Goal: Information Seeking & Learning: Learn about a topic

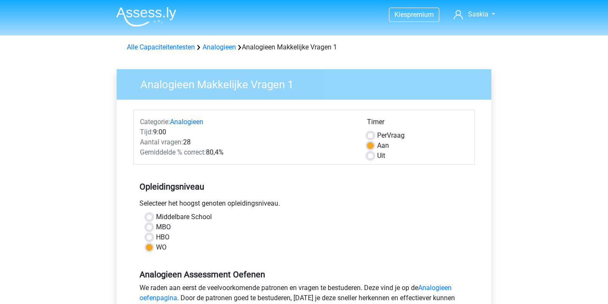
scroll to position [240, 0]
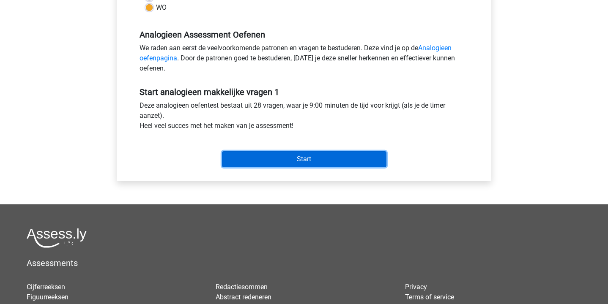
click at [285, 161] on input "Start" at bounding box center [304, 159] width 165 height 16
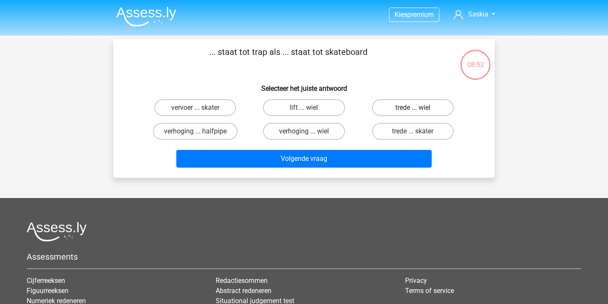
click at [395, 107] on label "trede ... wiel" at bounding box center [413, 107] width 82 height 17
click at [413, 108] on input "trede ... wiel" at bounding box center [415, 110] width 5 height 5
radio input "true"
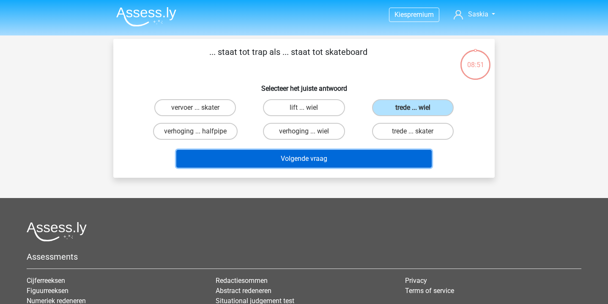
click at [337, 163] on button "Volgende vraag" at bounding box center [304, 159] width 256 height 18
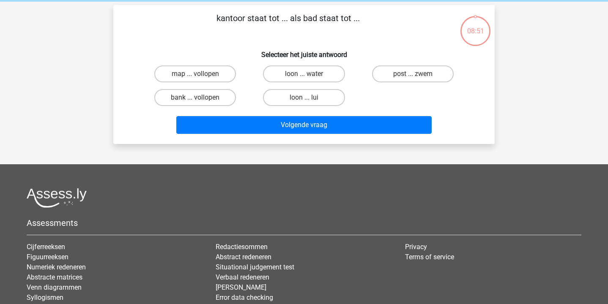
scroll to position [39, 0]
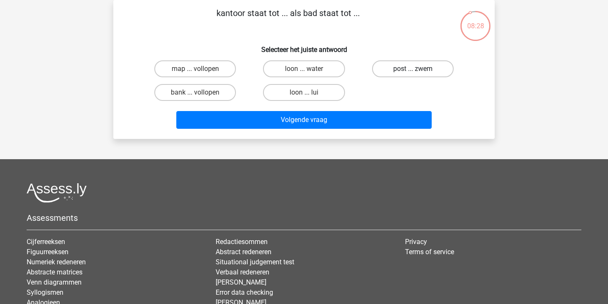
click at [400, 63] on label "post ... zwem" at bounding box center [413, 68] width 82 height 17
click at [413, 69] on input "post ... zwem" at bounding box center [415, 71] width 5 height 5
radio input "true"
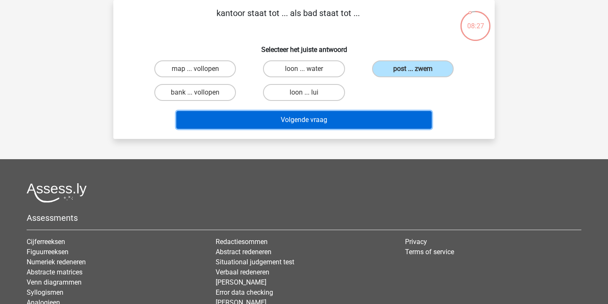
click at [371, 125] on button "Volgende vraag" at bounding box center [304, 120] width 256 height 18
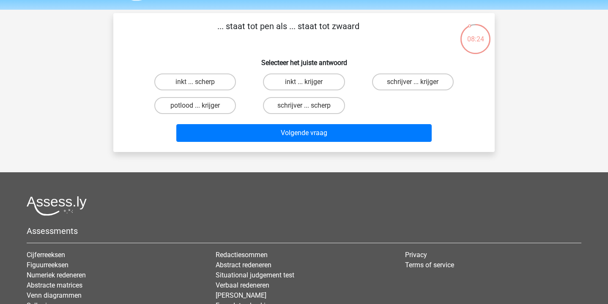
scroll to position [24, 0]
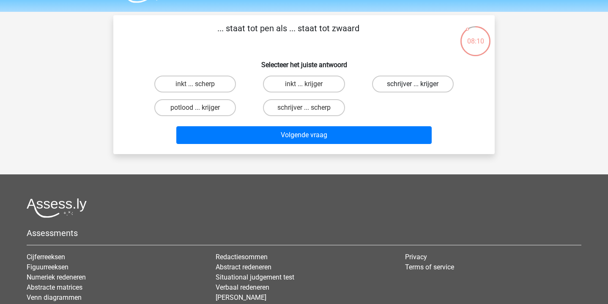
click at [435, 82] on label "schrijver ... krijger" at bounding box center [413, 84] width 82 height 17
click at [418, 84] on input "schrijver ... krijger" at bounding box center [415, 86] width 5 height 5
radio input "true"
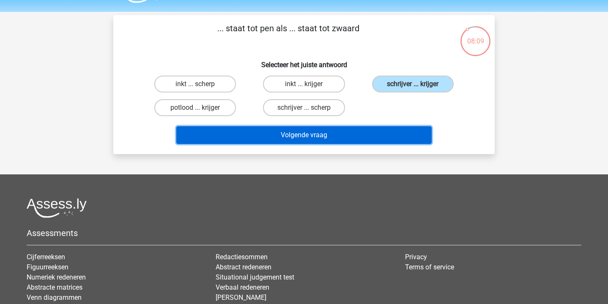
click at [370, 138] on button "Volgende vraag" at bounding box center [304, 135] width 256 height 18
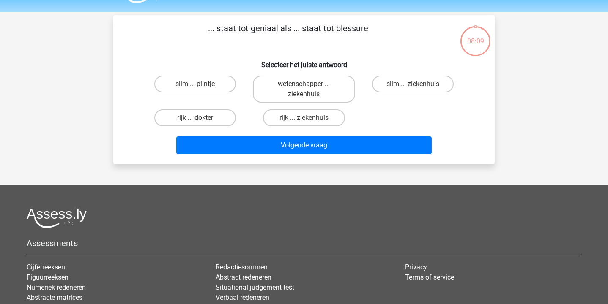
scroll to position [39, 0]
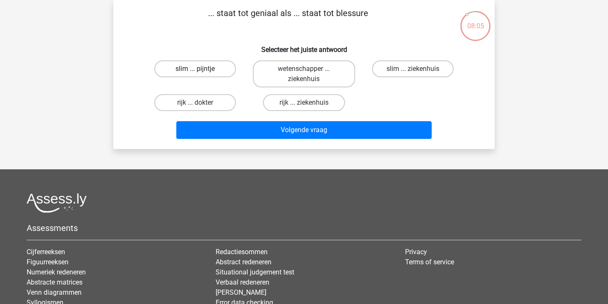
click at [208, 69] on label "slim ... pijntje" at bounding box center [195, 68] width 82 height 17
click at [201, 69] on input "slim ... pijntje" at bounding box center [197, 71] width 5 height 5
radio input "true"
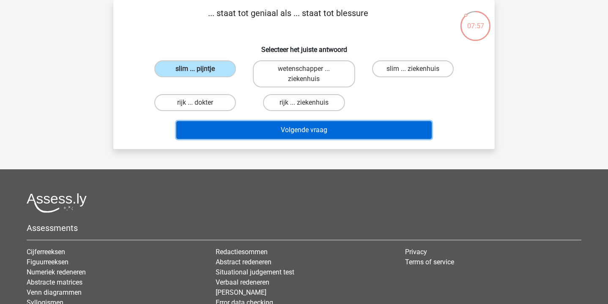
click at [258, 133] on button "Volgende vraag" at bounding box center [304, 130] width 256 height 18
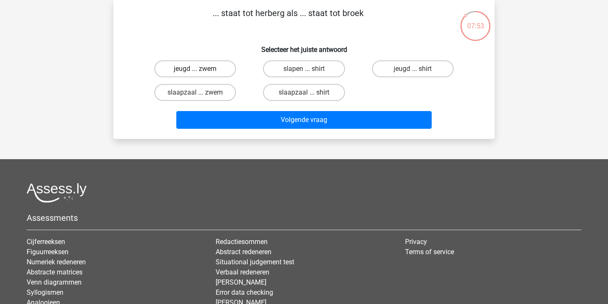
click at [218, 67] on label "jeugd ... zwem" at bounding box center [195, 68] width 82 height 17
click at [201, 69] on input "jeugd ... zwem" at bounding box center [197, 71] width 5 height 5
radio input "true"
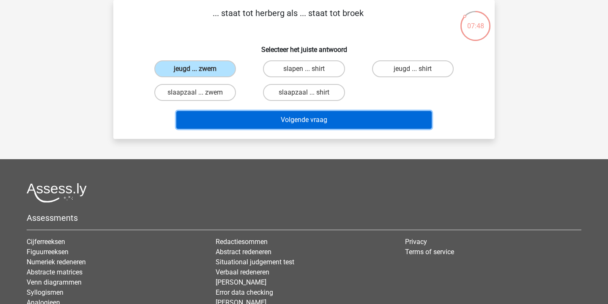
click at [274, 125] on button "Volgende vraag" at bounding box center [304, 120] width 256 height 18
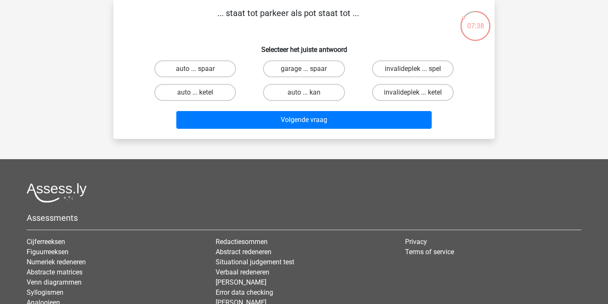
click at [307, 70] on input "garage ... spaar" at bounding box center [306, 71] width 5 height 5
radio input "true"
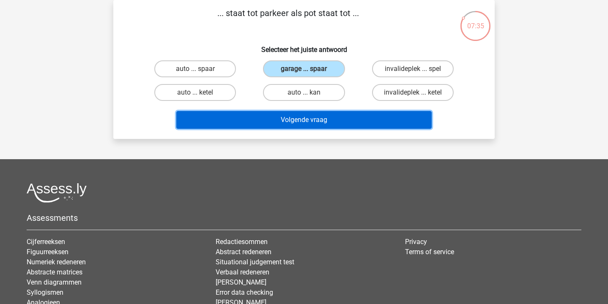
click at [304, 123] on button "Volgende vraag" at bounding box center [304, 120] width 256 height 18
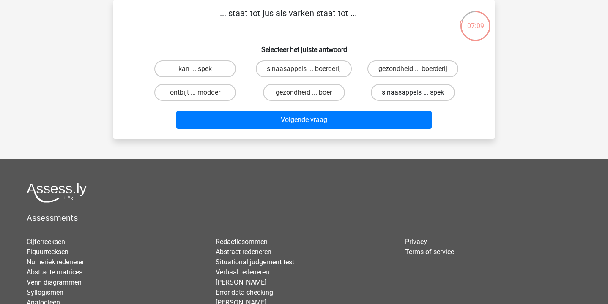
click at [388, 90] on label "sinaasappels ... spek" at bounding box center [413, 92] width 84 height 17
click at [413, 93] on input "sinaasappels ... spek" at bounding box center [415, 95] width 5 height 5
radio input "true"
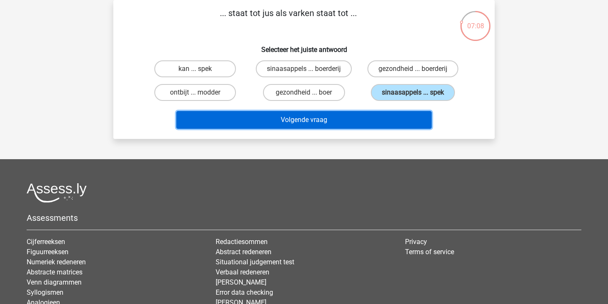
click at [375, 114] on button "Volgende vraag" at bounding box center [304, 120] width 256 height 18
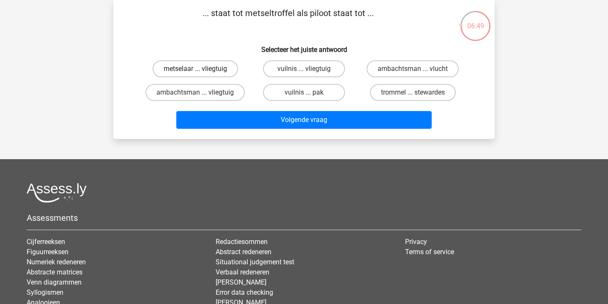
click at [181, 71] on label "metselaar ... vliegtuig" at bounding box center [195, 68] width 85 height 17
click at [195, 71] on input "metselaar ... vliegtuig" at bounding box center [197, 71] width 5 height 5
radio input "true"
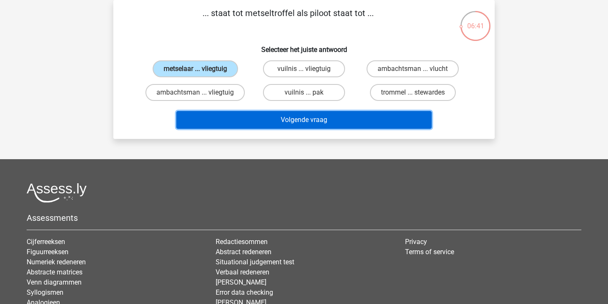
click at [292, 116] on button "Volgende vraag" at bounding box center [304, 120] width 256 height 18
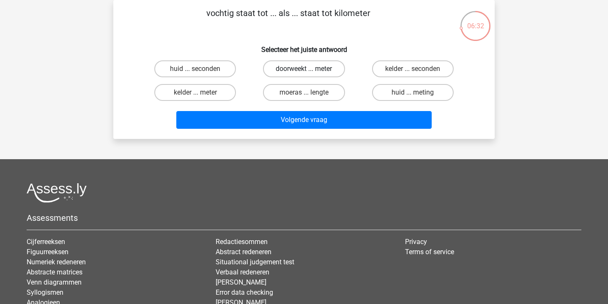
click at [313, 69] on label "doorweekt ... meter" at bounding box center [304, 68] width 82 height 17
click at [310, 69] on input "doorweekt ... meter" at bounding box center [306, 71] width 5 height 5
radio input "true"
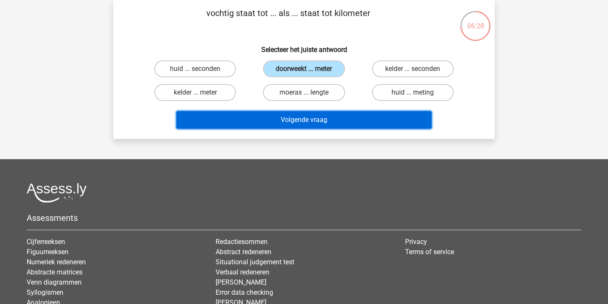
click at [328, 118] on button "Volgende vraag" at bounding box center [304, 120] width 256 height 18
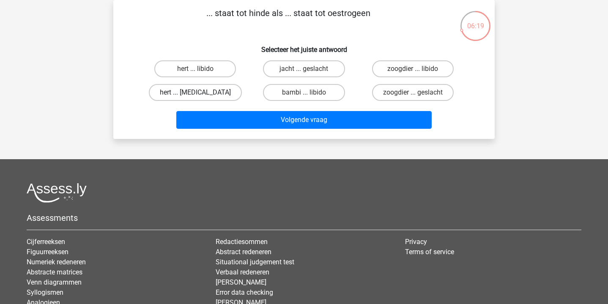
click at [233, 90] on label "hert ... [MEDICAL_DATA]" at bounding box center [195, 92] width 93 height 17
click at [201, 93] on input "hert ... [MEDICAL_DATA]" at bounding box center [197, 95] width 5 height 5
radio input "true"
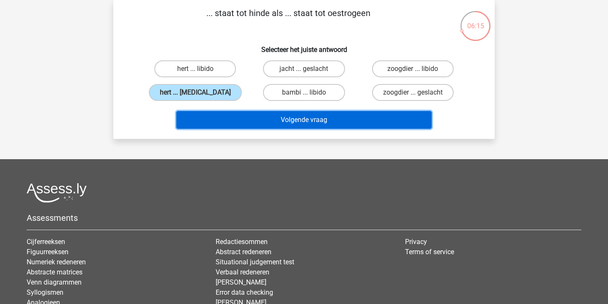
click at [260, 114] on button "Volgende vraag" at bounding box center [304, 120] width 256 height 18
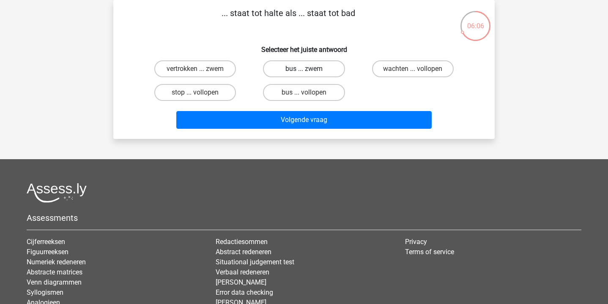
click at [321, 70] on label "bus ... zwem" at bounding box center [304, 68] width 82 height 17
click at [310, 70] on input "bus ... zwem" at bounding box center [306, 71] width 5 height 5
radio input "true"
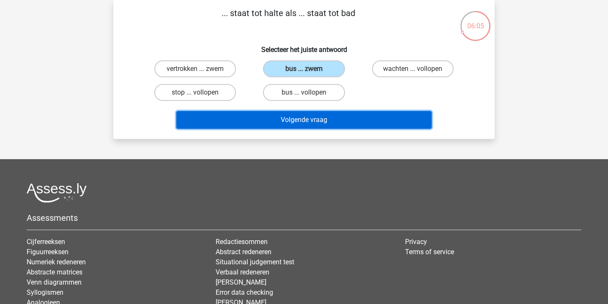
click at [307, 123] on button "Volgende vraag" at bounding box center [304, 120] width 256 height 18
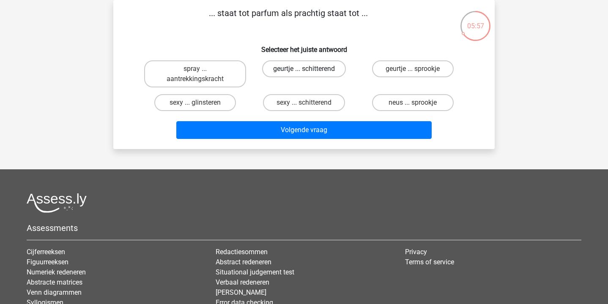
click at [329, 71] on label "geurtje ... schitterend" at bounding box center [304, 68] width 84 height 17
click at [310, 71] on input "geurtje ... schitterend" at bounding box center [306, 71] width 5 height 5
radio input "true"
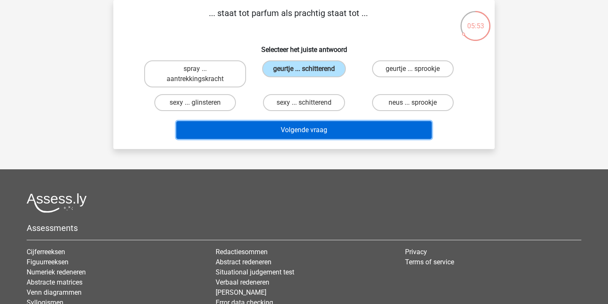
click at [348, 133] on button "Volgende vraag" at bounding box center [304, 130] width 256 height 18
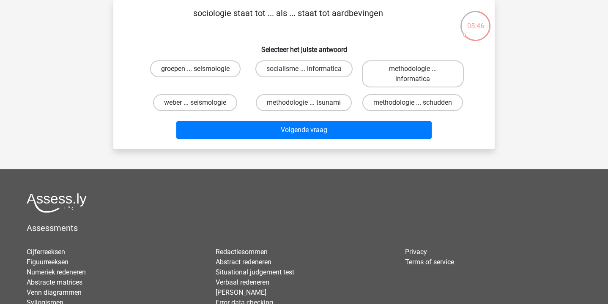
click at [181, 74] on label "groepen ... seismologie" at bounding box center [195, 68] width 91 height 17
click at [195, 74] on input "groepen ... seismologie" at bounding box center [197, 71] width 5 height 5
radio input "true"
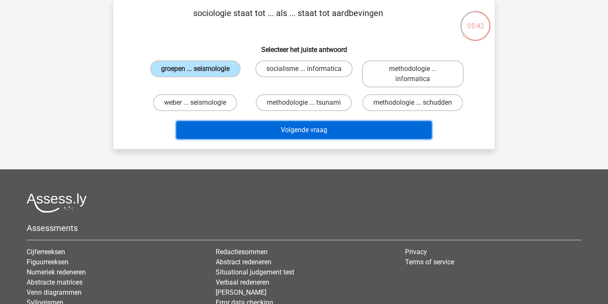
click at [297, 126] on button "Volgende vraag" at bounding box center [304, 130] width 256 height 18
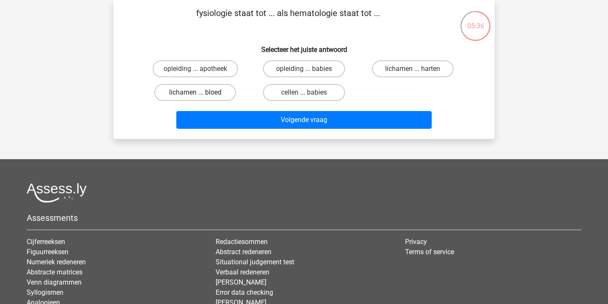
click at [203, 91] on label "lichamen ... bloed" at bounding box center [195, 92] width 82 height 17
click at [201, 93] on input "lichamen ... bloed" at bounding box center [197, 95] width 5 height 5
radio input "true"
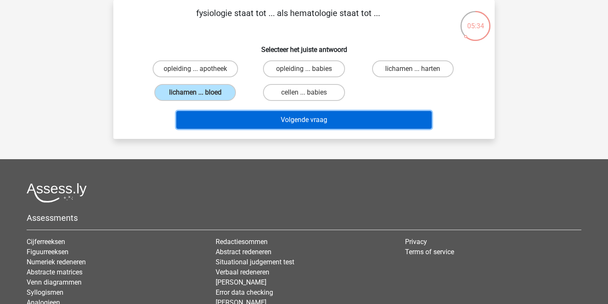
click at [261, 118] on button "Volgende vraag" at bounding box center [304, 120] width 256 height 18
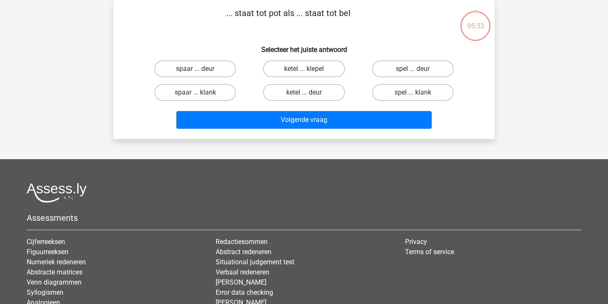
scroll to position [13, 0]
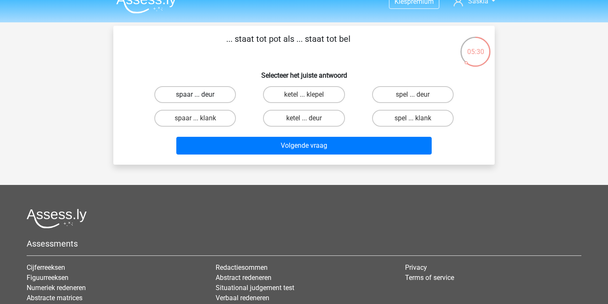
click at [206, 97] on label "spaar ... deur" at bounding box center [195, 94] width 82 height 17
click at [201, 97] on input "spaar ... deur" at bounding box center [197, 97] width 5 height 5
radio input "true"
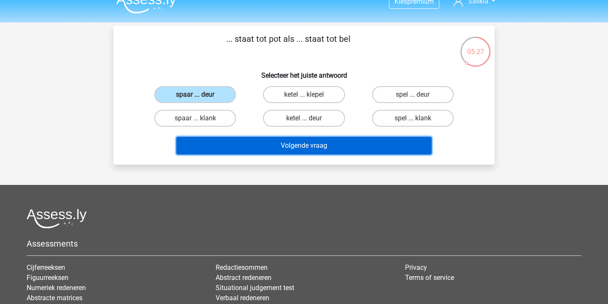
click at [253, 153] on button "Volgende vraag" at bounding box center [304, 146] width 256 height 18
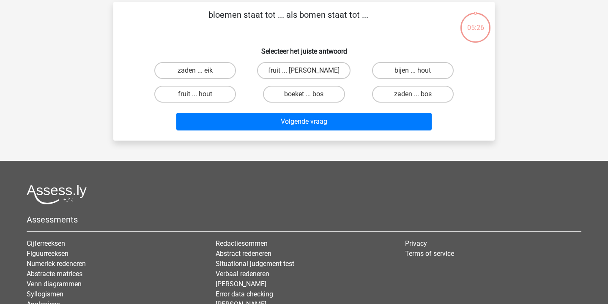
scroll to position [39, 0]
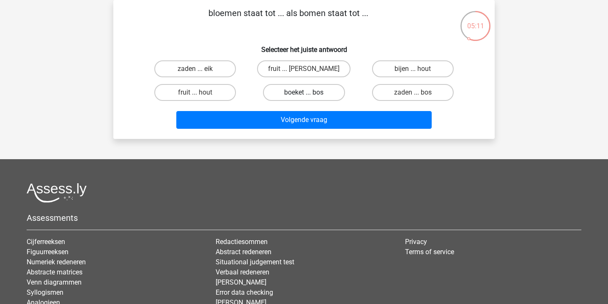
click at [287, 90] on label "boeket ... bos" at bounding box center [304, 92] width 82 height 17
click at [304, 93] on input "boeket ... bos" at bounding box center [306, 95] width 5 height 5
radio input "true"
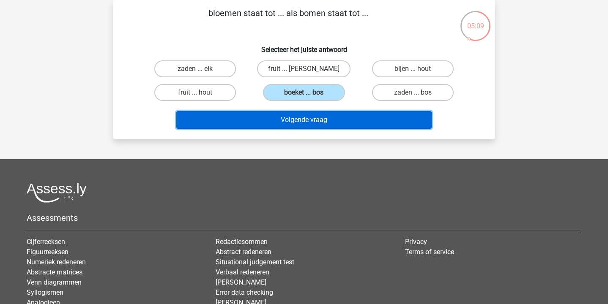
click at [290, 119] on button "Volgende vraag" at bounding box center [304, 120] width 256 height 18
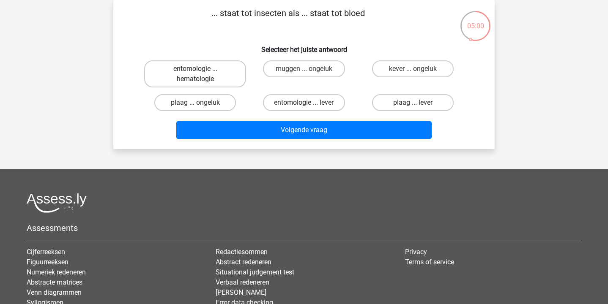
click at [210, 73] on label "entomologie ... hematologie" at bounding box center [195, 73] width 102 height 27
click at [201, 73] on input "entomologie ... hematologie" at bounding box center [197, 71] width 5 height 5
radio input "true"
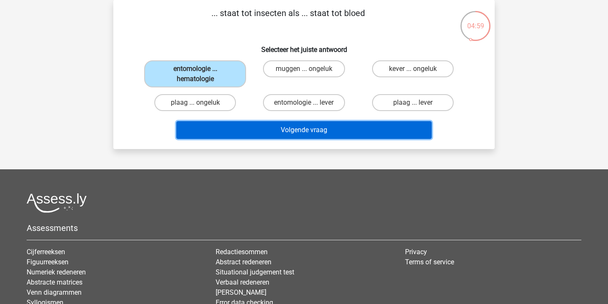
click at [258, 129] on button "Volgende vraag" at bounding box center [304, 130] width 256 height 18
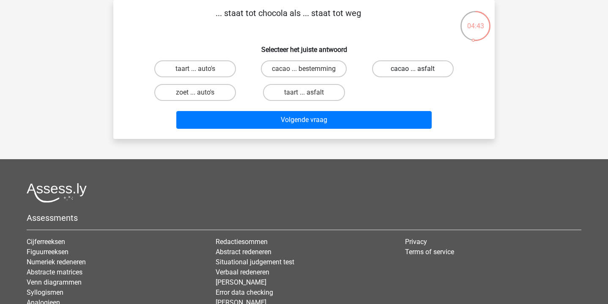
click at [415, 63] on label "cacao ... asfalt" at bounding box center [413, 68] width 82 height 17
click at [415, 69] on input "cacao ... asfalt" at bounding box center [415, 71] width 5 height 5
radio input "true"
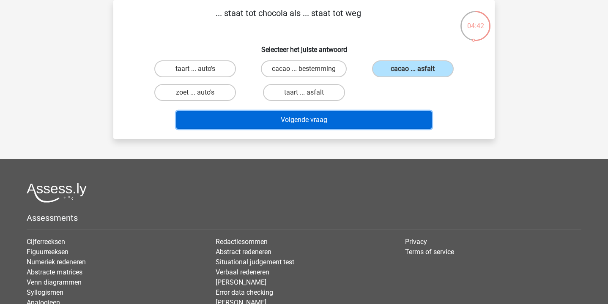
click at [381, 118] on button "Volgende vraag" at bounding box center [304, 120] width 256 height 18
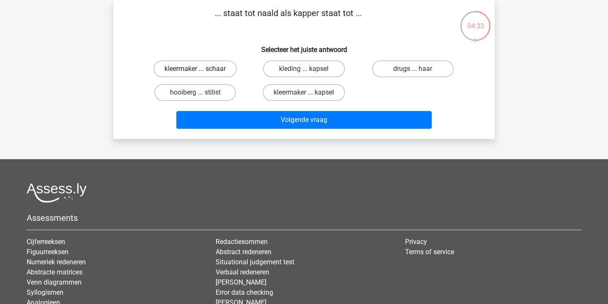
click at [183, 70] on label "kleermaker ... schaar" at bounding box center [195, 68] width 83 height 17
click at [195, 70] on input "kleermaker ... schaar" at bounding box center [197, 71] width 5 height 5
radio input "true"
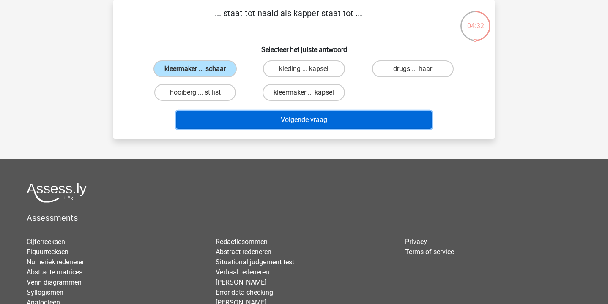
click at [291, 122] on button "Volgende vraag" at bounding box center [304, 120] width 256 height 18
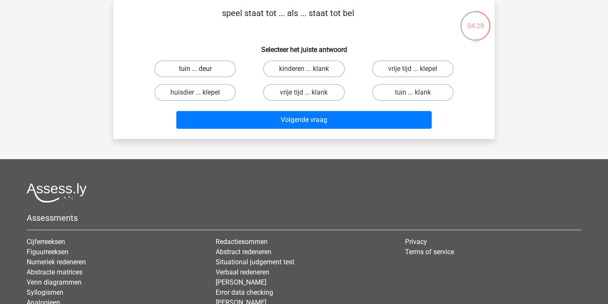
click at [193, 67] on label "tuin ... deur" at bounding box center [195, 68] width 82 height 17
click at [195, 69] on input "tuin ... deur" at bounding box center [197, 71] width 5 height 5
radio input "true"
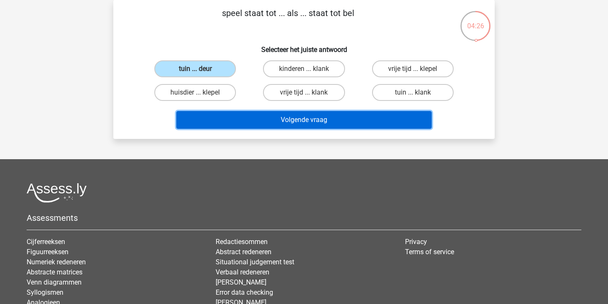
click at [243, 118] on button "Volgende vraag" at bounding box center [304, 120] width 256 height 18
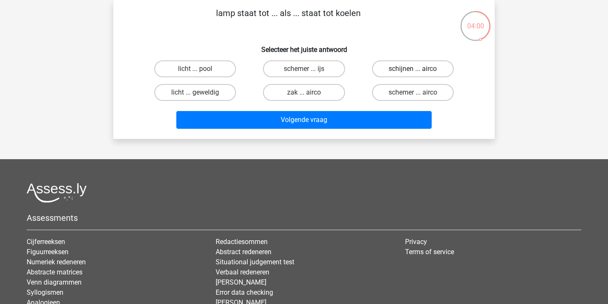
click at [408, 65] on label "schijnen ... airco" at bounding box center [413, 68] width 82 height 17
click at [413, 69] on input "schijnen ... airco" at bounding box center [415, 71] width 5 height 5
radio input "true"
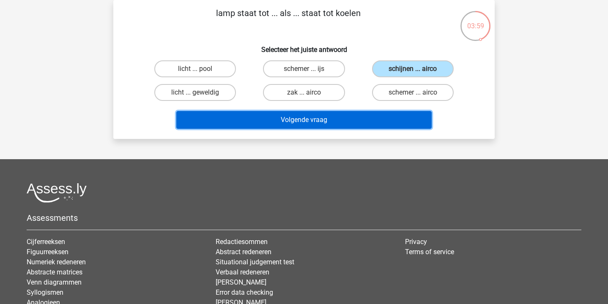
click at [346, 118] on button "Volgende vraag" at bounding box center [304, 120] width 256 height 18
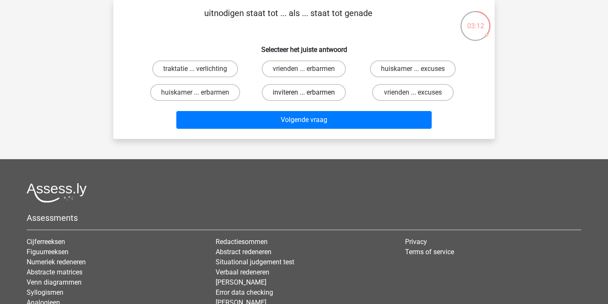
click at [333, 98] on label "inviteren ... erbarmen" at bounding box center [304, 92] width 84 height 17
click at [310, 98] on input "inviteren ... erbarmen" at bounding box center [306, 95] width 5 height 5
radio input "true"
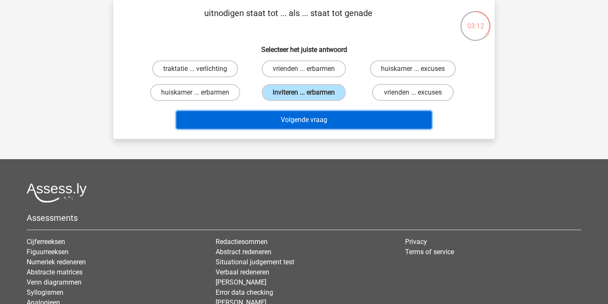
click at [334, 121] on button "Volgende vraag" at bounding box center [304, 120] width 256 height 18
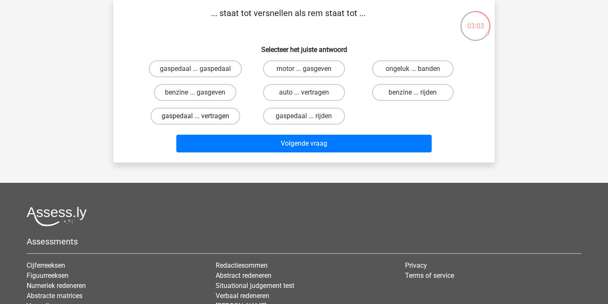
click at [201, 116] on label "gaspedaal ... vertragen" at bounding box center [196, 116] width 90 height 17
click at [201, 116] on input "gaspedaal ... vertragen" at bounding box center [197, 118] width 5 height 5
radio input "true"
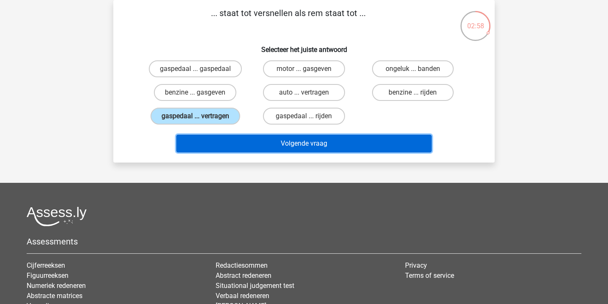
click at [261, 149] on button "Volgende vraag" at bounding box center [304, 144] width 256 height 18
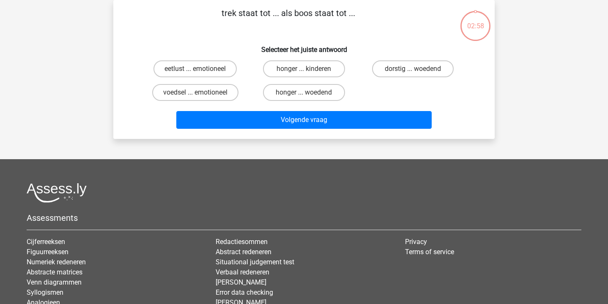
scroll to position [32, 0]
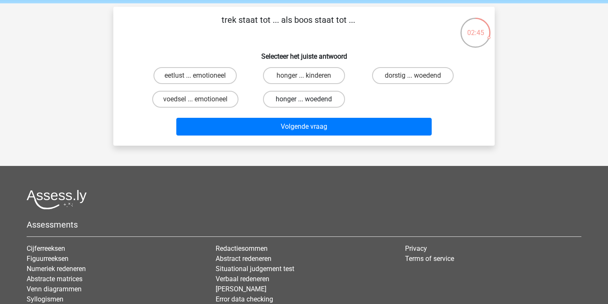
click at [319, 99] on label "honger ... woedend" at bounding box center [304, 99] width 82 height 17
click at [310, 99] on input "honger ... woedend" at bounding box center [306, 101] width 5 height 5
radio input "true"
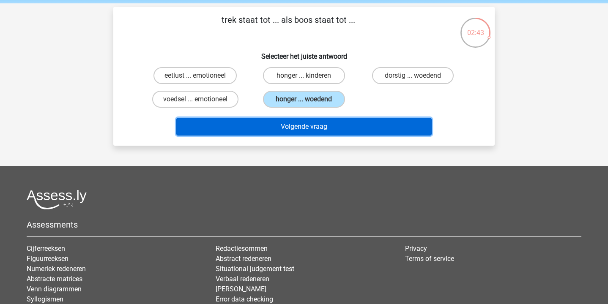
click at [315, 128] on button "Volgende vraag" at bounding box center [304, 127] width 256 height 18
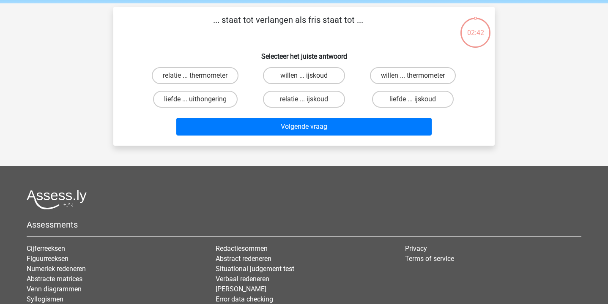
scroll to position [39, 0]
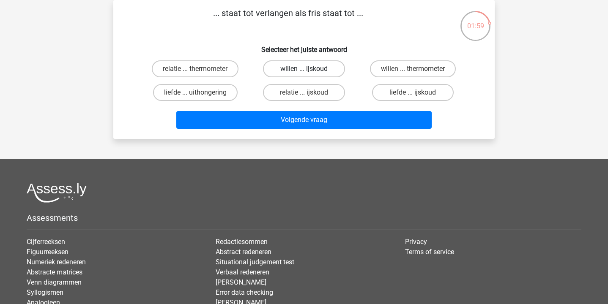
click at [329, 63] on label "willen ... ijskoud" at bounding box center [304, 68] width 82 height 17
click at [310, 69] on input "willen ... ijskoud" at bounding box center [306, 71] width 5 height 5
radio input "true"
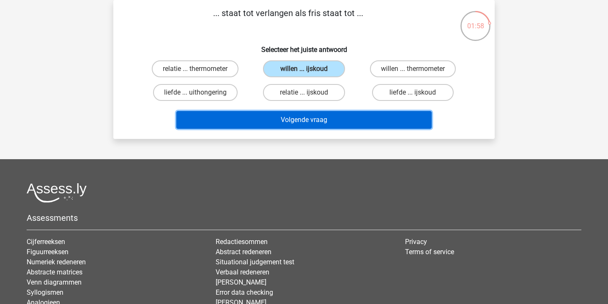
click at [315, 123] on button "Volgende vraag" at bounding box center [304, 120] width 256 height 18
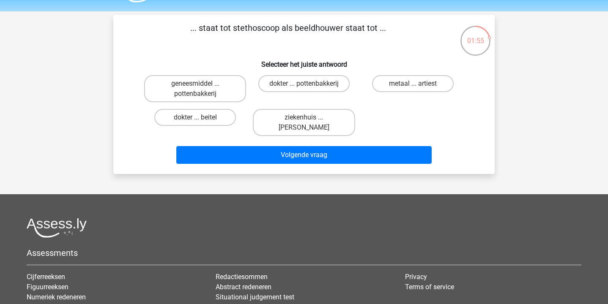
scroll to position [23, 0]
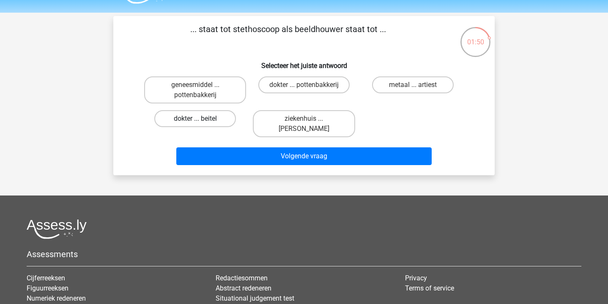
click at [191, 114] on label "dokter ... beitel" at bounding box center [195, 118] width 82 height 17
click at [195, 119] on input "dokter ... beitel" at bounding box center [197, 121] width 5 height 5
radio input "true"
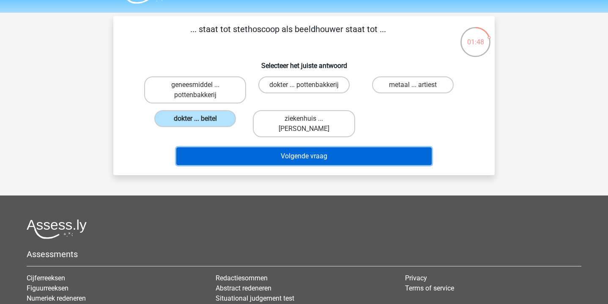
click at [252, 162] on button "Volgende vraag" at bounding box center [304, 157] width 256 height 18
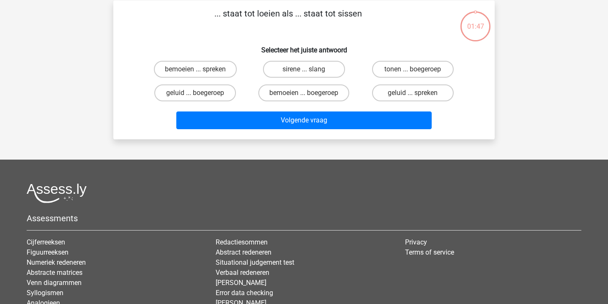
scroll to position [39, 0]
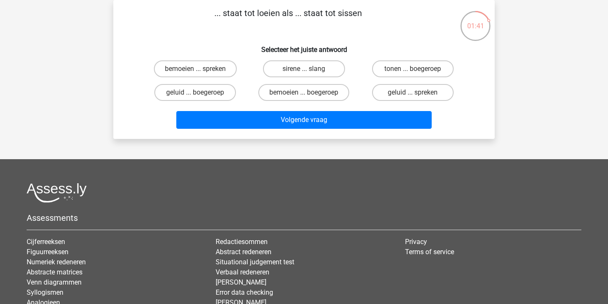
click at [307, 70] on input "sirene ... slang" at bounding box center [306, 71] width 5 height 5
radio input "true"
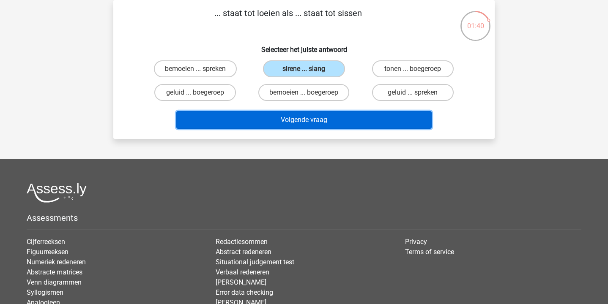
click at [302, 129] on button "Volgende vraag" at bounding box center [304, 120] width 256 height 18
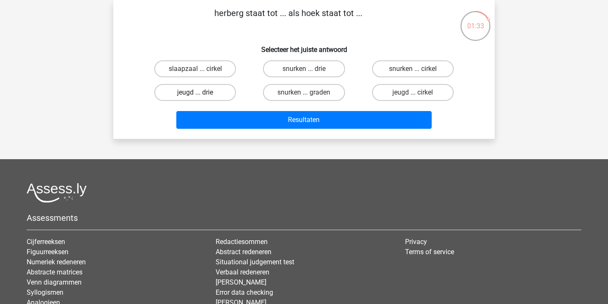
click at [215, 91] on label "jeugd ... drie" at bounding box center [195, 92] width 82 height 17
click at [201, 93] on input "jeugd ... drie" at bounding box center [197, 95] width 5 height 5
radio input "true"
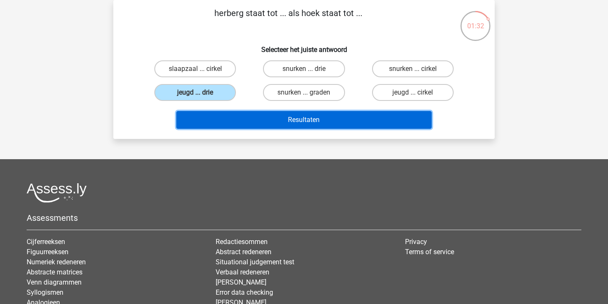
click at [258, 124] on button "Resultaten" at bounding box center [304, 120] width 256 height 18
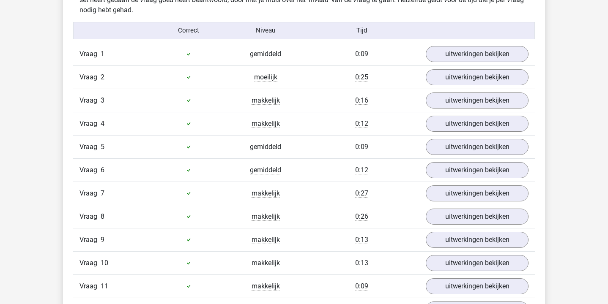
scroll to position [684, 0]
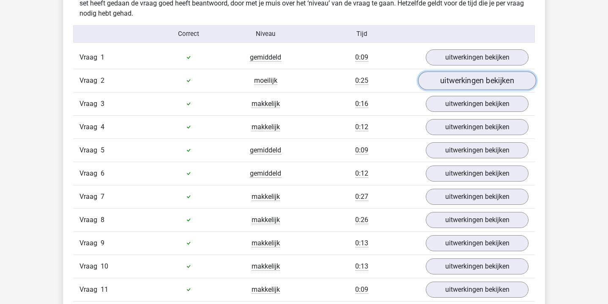
click at [462, 84] on link "uitwerkingen bekijken" at bounding box center [477, 80] width 118 height 19
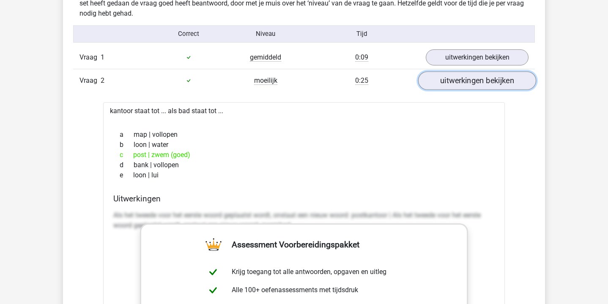
click at [462, 84] on link "uitwerkingen bekijken" at bounding box center [477, 80] width 118 height 19
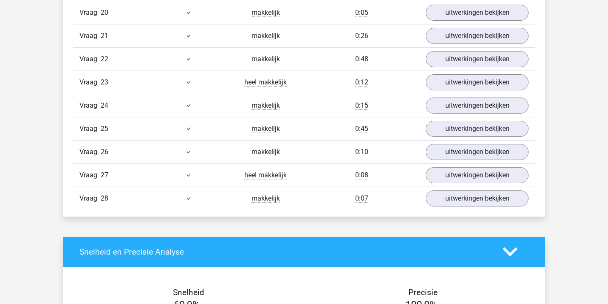
scroll to position [1174, 0]
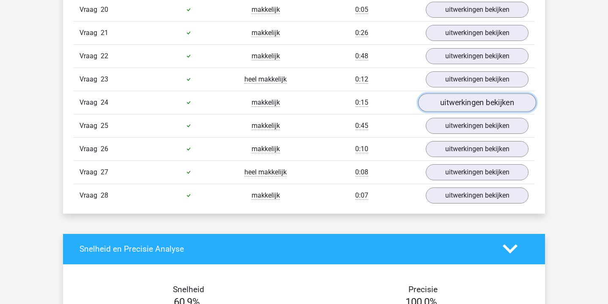
click at [472, 102] on link "uitwerkingen bekijken" at bounding box center [477, 102] width 118 height 19
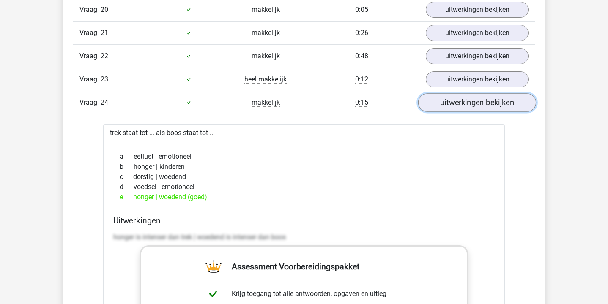
click at [472, 102] on link "uitwerkingen bekijken" at bounding box center [477, 102] width 118 height 19
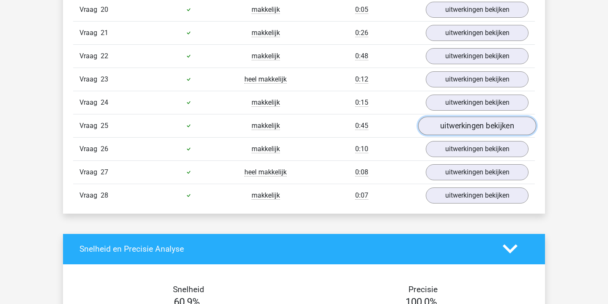
click at [463, 121] on link "uitwerkingen bekijken" at bounding box center [477, 126] width 118 height 19
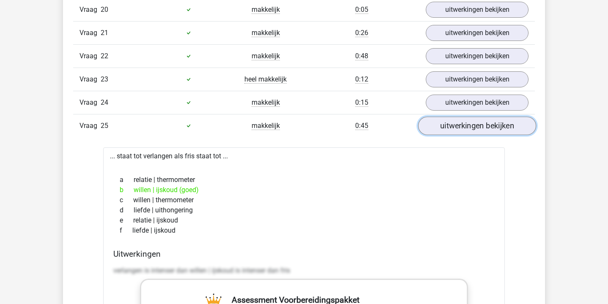
click at [463, 121] on link "uitwerkingen bekijken" at bounding box center [477, 126] width 118 height 19
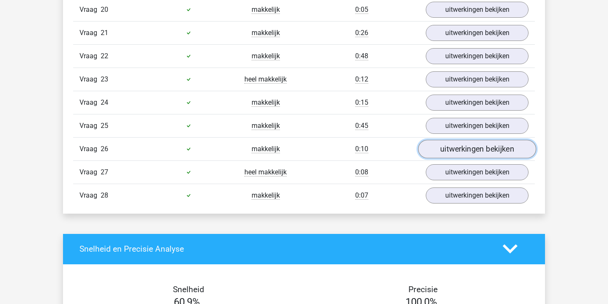
click at [451, 148] on link "uitwerkingen bekijken" at bounding box center [477, 149] width 118 height 19
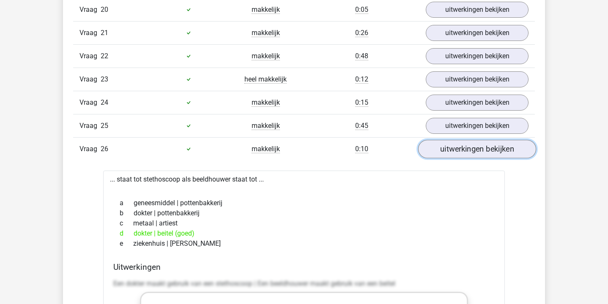
click at [451, 148] on link "uitwerkingen bekijken" at bounding box center [477, 149] width 118 height 19
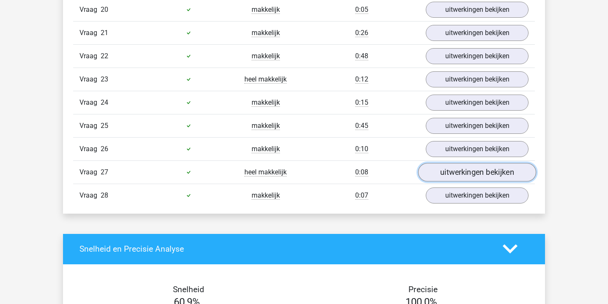
click at [447, 171] on link "uitwerkingen bekijken" at bounding box center [477, 172] width 118 height 19
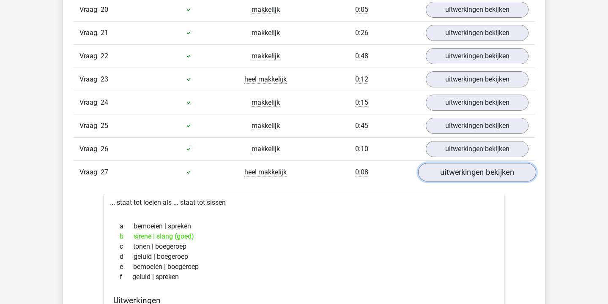
click at [447, 171] on link "uitwerkingen bekijken" at bounding box center [477, 172] width 118 height 19
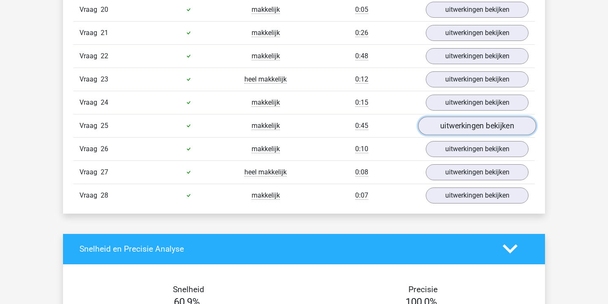
click at [459, 119] on link "uitwerkingen bekijken" at bounding box center [477, 126] width 118 height 19
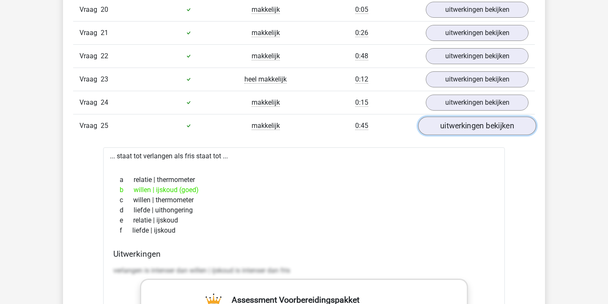
click at [459, 119] on link "uitwerkingen bekijken" at bounding box center [477, 126] width 118 height 19
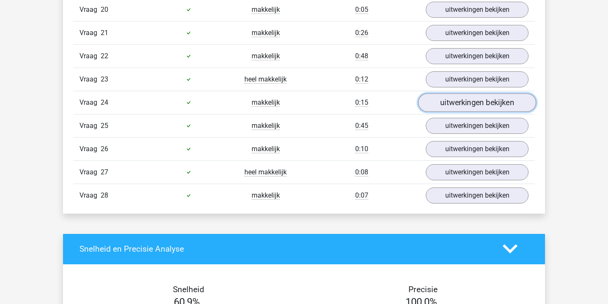
click at [468, 104] on link "uitwerkingen bekijken" at bounding box center [477, 102] width 118 height 19
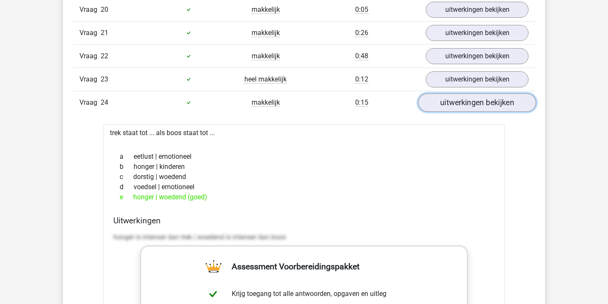
click at [468, 104] on link "uitwerkingen bekijken" at bounding box center [477, 102] width 118 height 19
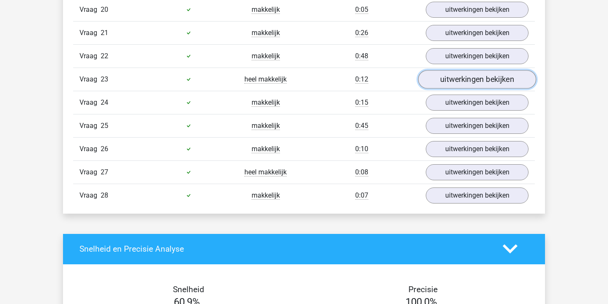
click at [467, 85] on link "uitwerkingen bekijken" at bounding box center [477, 79] width 118 height 19
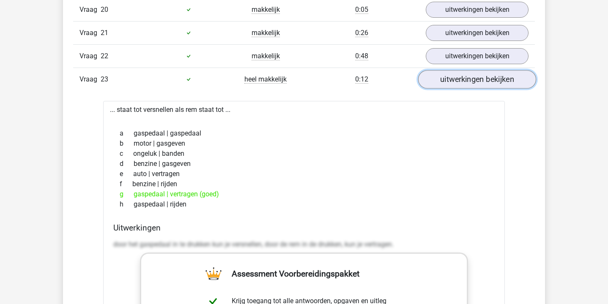
click at [467, 85] on link "uitwerkingen bekijken" at bounding box center [477, 79] width 118 height 19
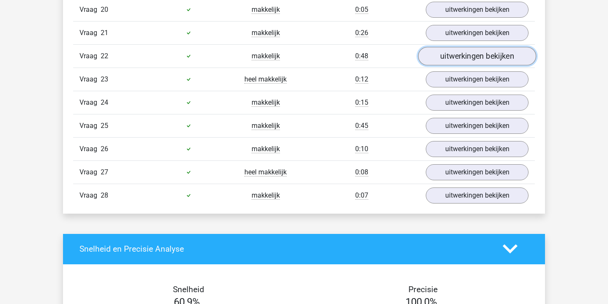
click at [470, 58] on link "uitwerkingen bekijken" at bounding box center [477, 56] width 118 height 19
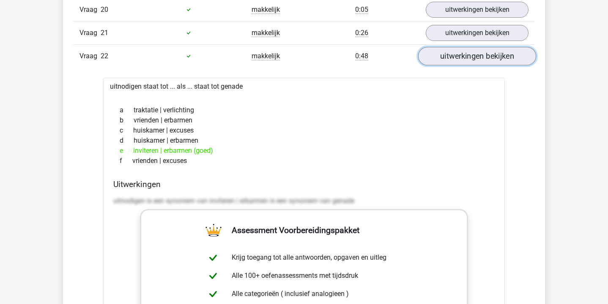
click at [470, 58] on link "uitwerkingen bekijken" at bounding box center [477, 56] width 118 height 19
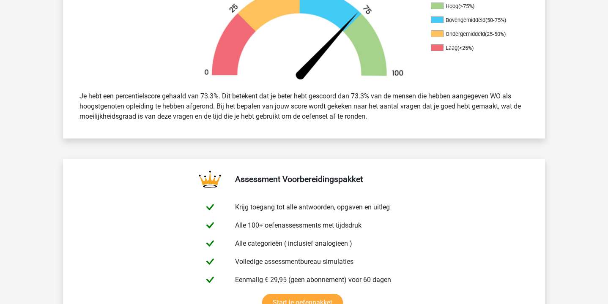
scroll to position [65, 0]
